Goal: Task Accomplishment & Management: Use online tool/utility

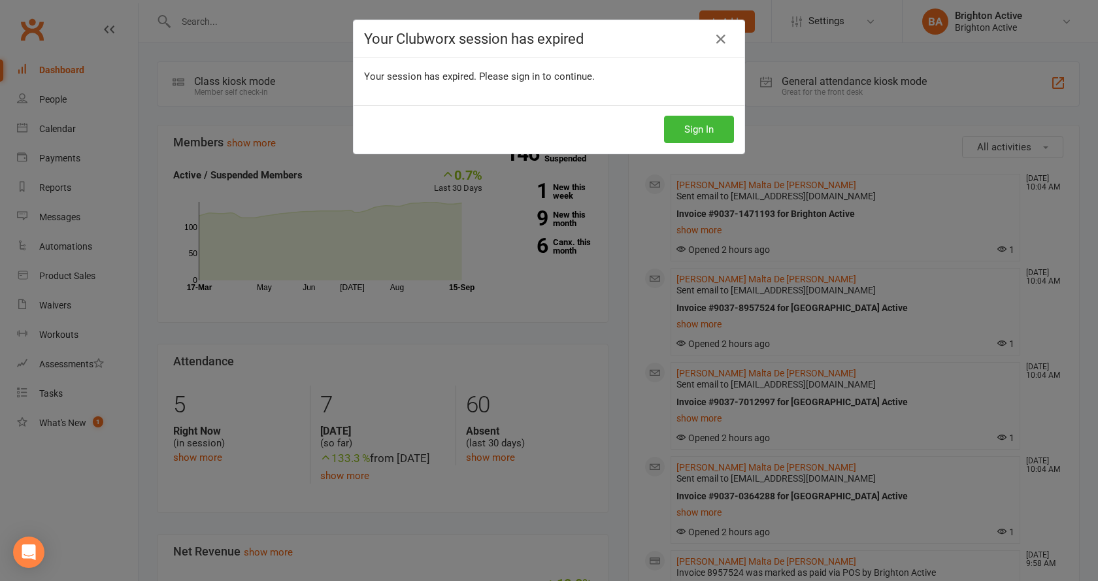
click at [720, 39] on icon at bounding box center [721, 39] width 16 height 16
click at [713, 41] on icon at bounding box center [721, 39] width 16 height 16
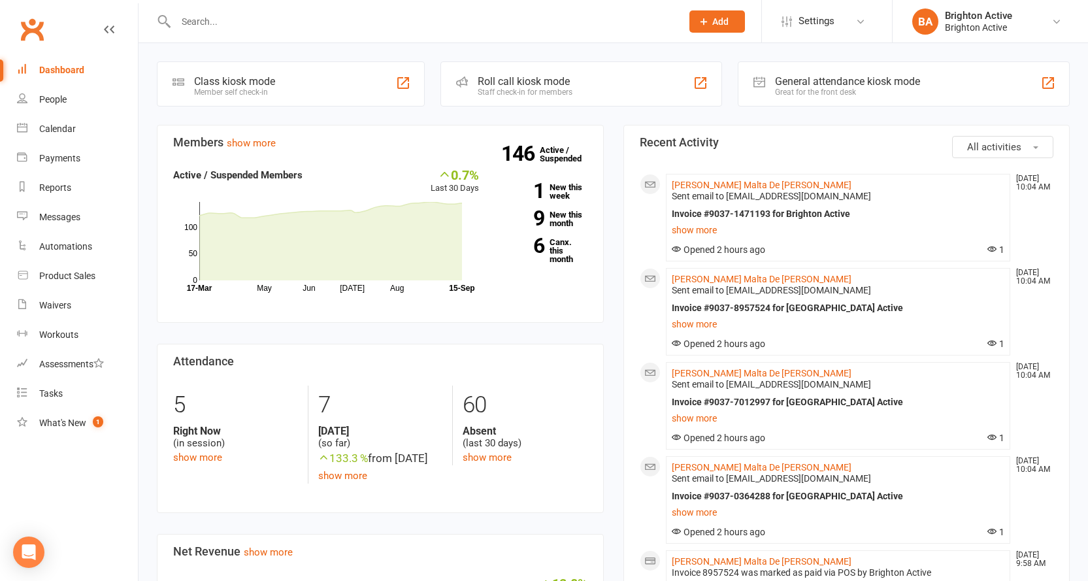
click at [881, 85] on div "General attendance kiosk mode" at bounding box center [847, 81] width 145 height 12
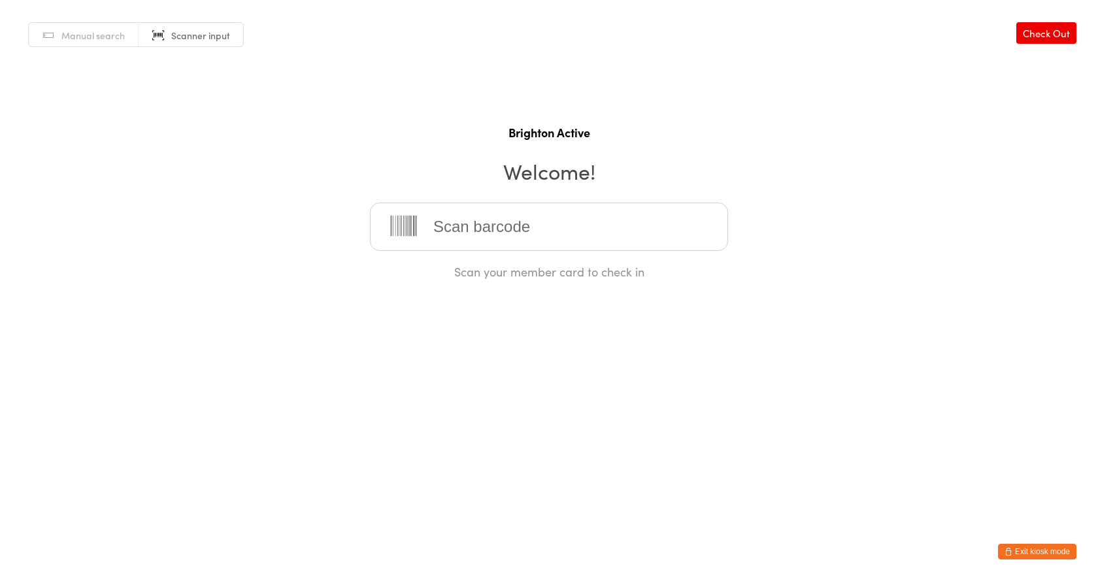
drag, startPoint x: 79, startPoint y: 42, endPoint x: 121, endPoint y: 28, distance: 44.0
click at [80, 41] on link "Manual search" at bounding box center [84, 35] width 110 height 25
click at [514, 234] on input "search" at bounding box center [549, 227] width 358 height 48
type input "[PERSON_NAME]"
click at [477, 274] on div "[PERSON_NAME]" at bounding box center [549, 269] width 335 height 18
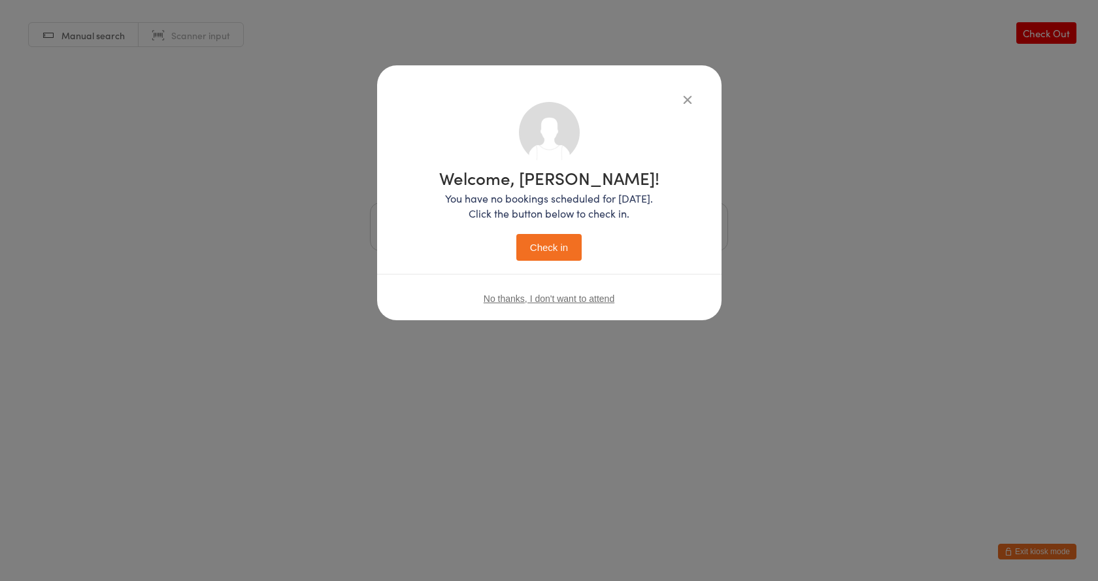
click at [562, 251] on button "Check in" at bounding box center [548, 247] width 65 height 27
